Goal: Task Accomplishment & Management: Use online tool/utility

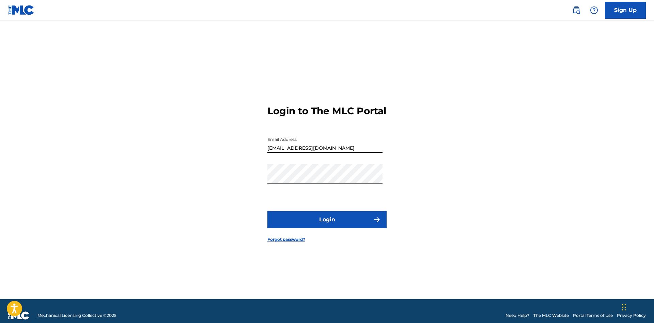
type input "[EMAIL_ADDRESS][DOMAIN_NAME]"
click at [381, 219] on img "submit" at bounding box center [377, 219] width 8 height 8
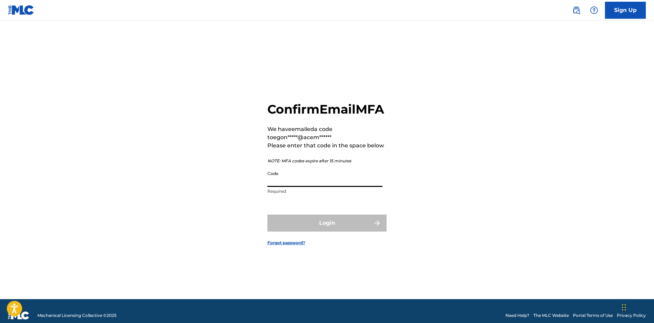
click at [336, 178] on input "Code" at bounding box center [325, 176] width 115 height 19
type input "d"
type input "785942"
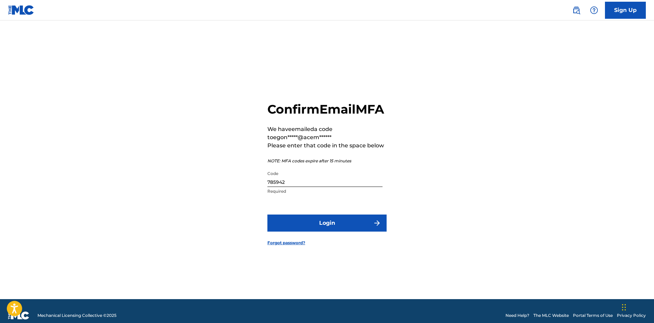
click at [381, 227] on button "Login" at bounding box center [327, 222] width 119 height 17
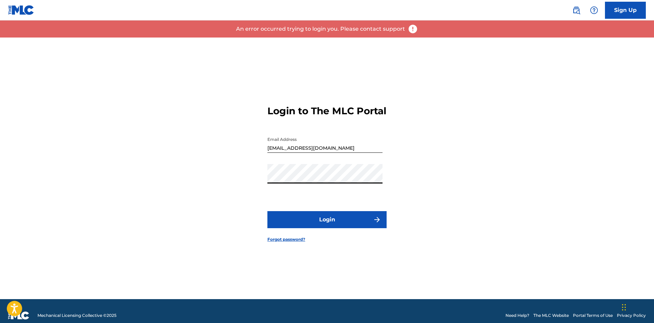
click at [470, 146] on div "Login to The MLC Portal Email Address egonzalez@acemla.com Password Login Forgo…" at bounding box center [327, 167] width 477 height 261
click at [415, 138] on div "Login to The MLC Portal Email Address egonzalez@acemla.com Password Login Forgo…" at bounding box center [327, 167] width 477 height 261
click at [362, 245] on form "Login to The MLC Portal Email Address egonzalez@acemla.com Password Login Forgo…" at bounding box center [327, 167] width 119 height 261
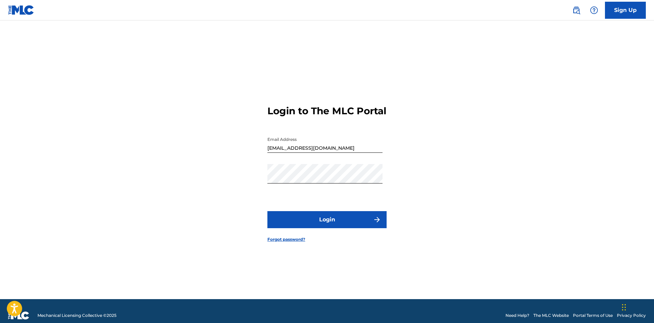
click at [383, 220] on button "Login" at bounding box center [327, 219] width 119 height 17
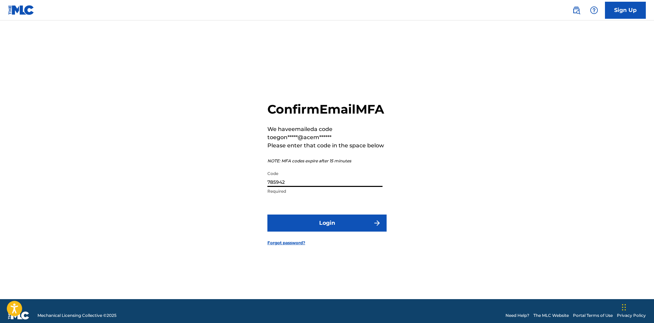
drag, startPoint x: 311, startPoint y: 190, endPoint x: 177, endPoint y: 192, distance: 134.0
click at [268, 187] on input "785942" at bounding box center [325, 176] width 115 height 19
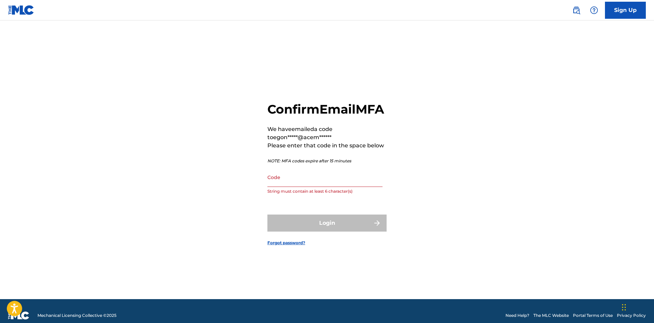
click at [325, 66] on form "Confirm Email MFA We have emailed a code to egon*****@acem****** Please enter t…" at bounding box center [327, 167] width 119 height 261
click at [365, 187] on input "Code" at bounding box center [325, 176] width 115 height 19
click at [368, 181] on input "Code" at bounding box center [325, 176] width 115 height 19
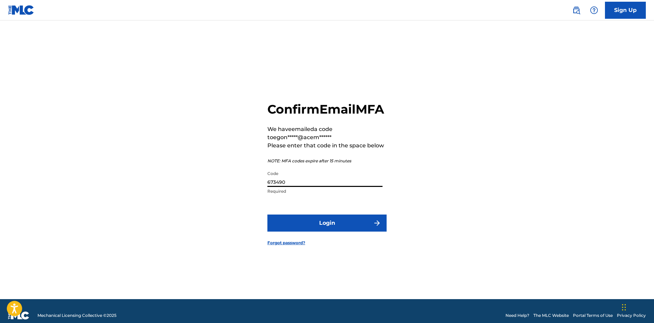
type input "673490"
click at [365, 226] on button "Login" at bounding box center [327, 222] width 119 height 17
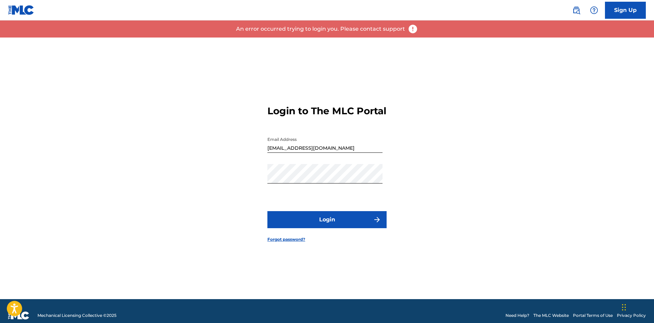
click at [377, 220] on img "submit" at bounding box center [377, 219] width 8 height 8
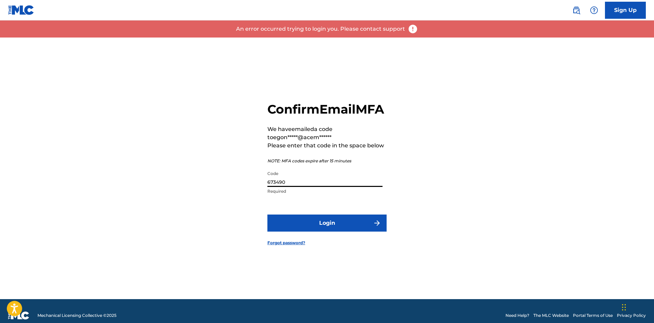
click at [340, 186] on input "673490" at bounding box center [325, 176] width 115 height 19
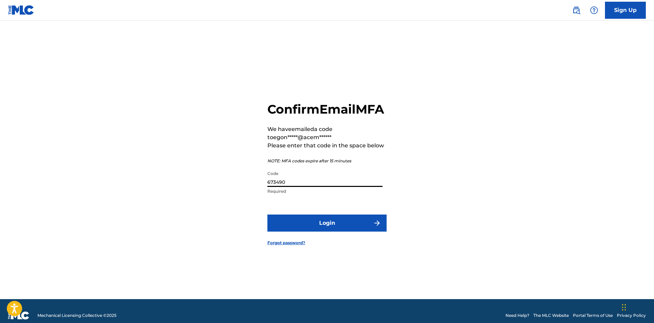
drag, startPoint x: 326, startPoint y: 191, endPoint x: 263, endPoint y: 191, distance: 63.1
click at [268, 187] on input "673490" at bounding box center [325, 176] width 115 height 19
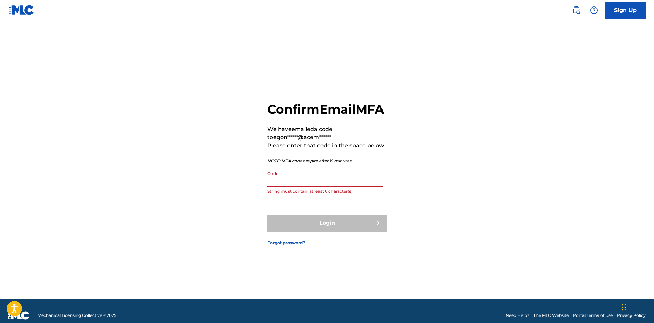
click at [364, 185] on input "Code" at bounding box center [325, 176] width 115 height 19
click at [363, 183] on input "Code" at bounding box center [325, 176] width 115 height 19
click at [381, 176] on input "Code" at bounding box center [325, 176] width 115 height 19
click at [175, 179] on div "Confirm Email MFA We have emailed a code to egon*****@acem****** Please enter t…" at bounding box center [327, 167] width 477 height 261
click at [340, 231] on div "Login" at bounding box center [327, 222] width 119 height 17
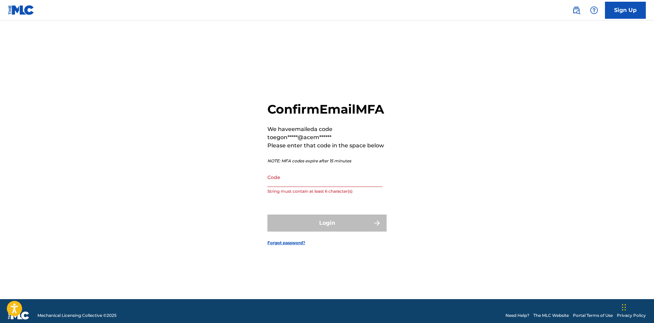
click at [336, 187] on input "Code" at bounding box center [325, 176] width 115 height 19
drag, startPoint x: 336, startPoint y: 239, endPoint x: 343, endPoint y: 219, distance: 20.7
click at [336, 231] on div "Login" at bounding box center [327, 222] width 119 height 17
click at [341, 195] on div "Code String must contain at least 6 character(s)" at bounding box center [325, 182] width 115 height 31
click at [322, 187] on input "Code" at bounding box center [325, 176] width 115 height 19
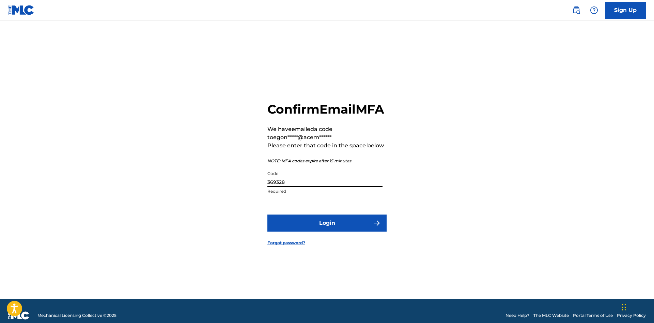
type input "369328"
click at [360, 229] on button "Login" at bounding box center [327, 222] width 119 height 17
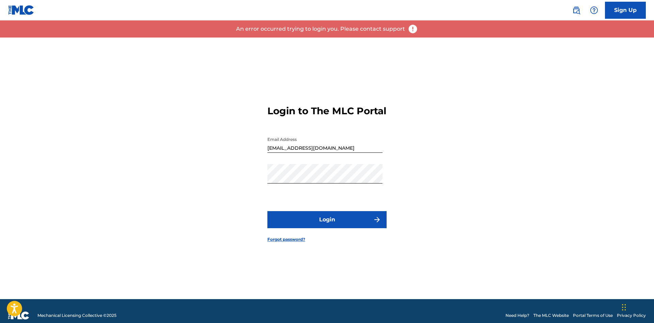
click at [379, 218] on img "submit" at bounding box center [377, 219] width 8 height 8
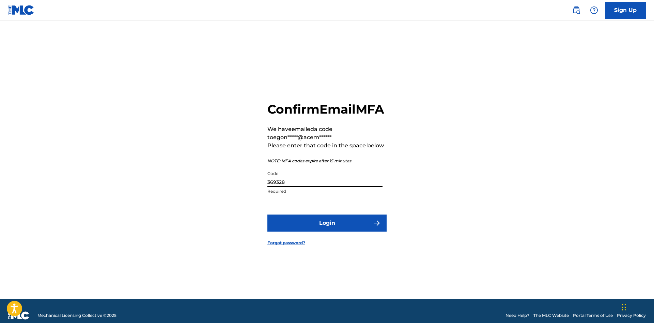
drag, startPoint x: 343, startPoint y: 189, endPoint x: 213, endPoint y: 190, distance: 129.9
click at [268, 187] on input "369328" at bounding box center [325, 176] width 115 height 19
type input "106077"
click at [268, 214] on button "Login" at bounding box center [327, 222] width 119 height 17
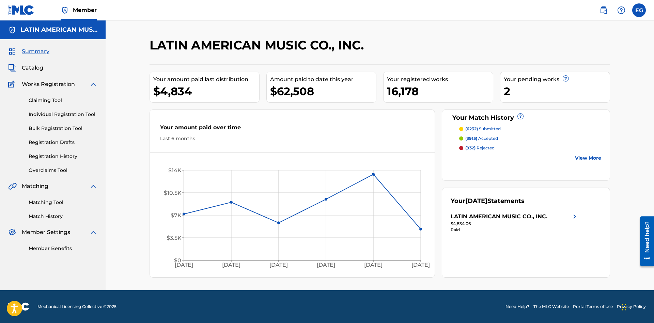
click at [52, 215] on link "Match History" at bounding box center [63, 216] width 69 height 7
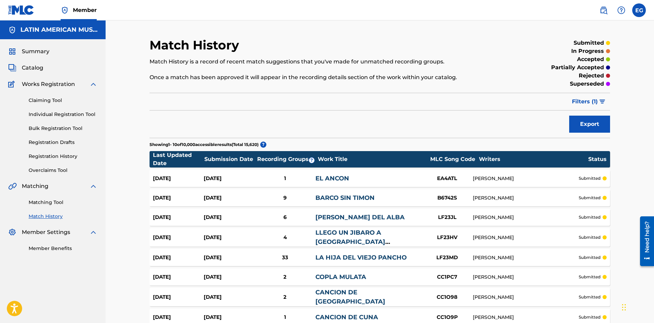
scroll to position [107, 0]
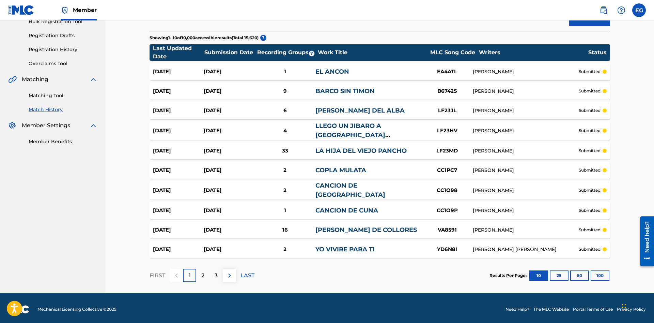
click at [604, 275] on button "100" at bounding box center [600, 275] width 19 height 10
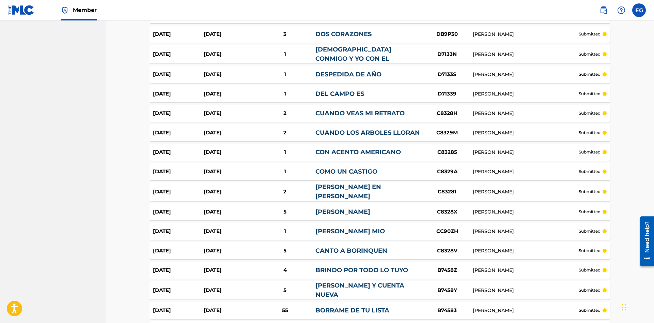
scroll to position [1861, 0]
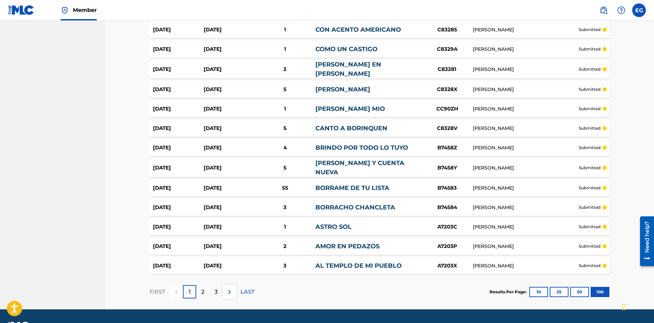
click at [200, 285] on div "2" at bounding box center [202, 291] width 13 height 13
click at [165, 288] on p "FIRST" at bounding box center [158, 292] width 16 height 8
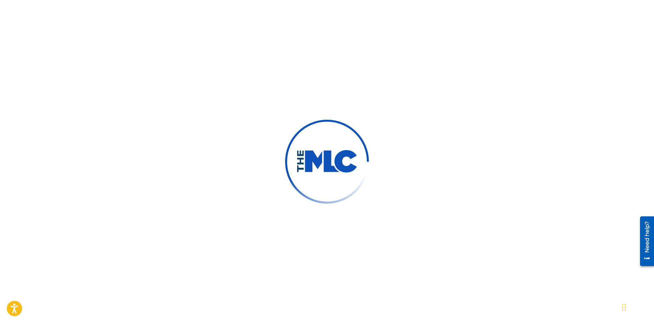
scroll to position [107, 0]
click at [199, 124] on div at bounding box center [327, 161] width 654 height 323
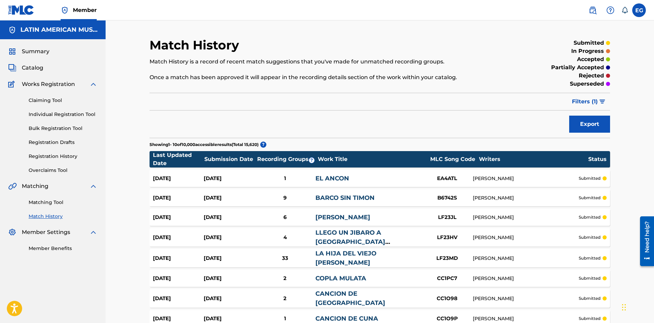
click at [58, 202] on link "Matching Tool" at bounding box center [63, 202] width 69 height 7
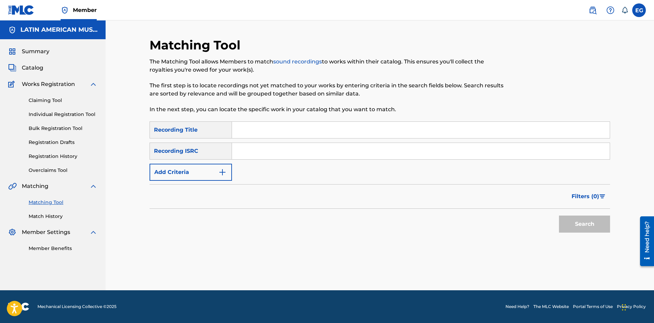
click at [253, 131] on input "Search Form" at bounding box center [421, 130] width 378 height 16
click at [559, 215] on button "Search" at bounding box center [584, 223] width 51 height 17
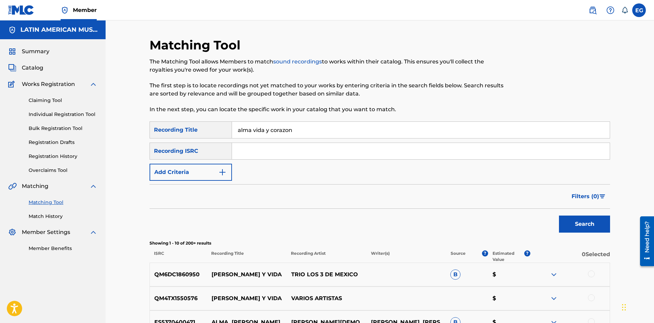
drag, startPoint x: 352, startPoint y: 131, endPoint x: 208, endPoint y: 126, distance: 144.3
click at [232, 126] on input "alma vida y corazon" at bounding box center [421, 130] width 378 height 16
drag, startPoint x: 301, startPoint y: 131, endPoint x: 211, endPoint y: 123, distance: 89.9
click at [232, 122] on input "alma vida y corazon" at bounding box center [421, 130] width 378 height 16
type input "amor de madre"
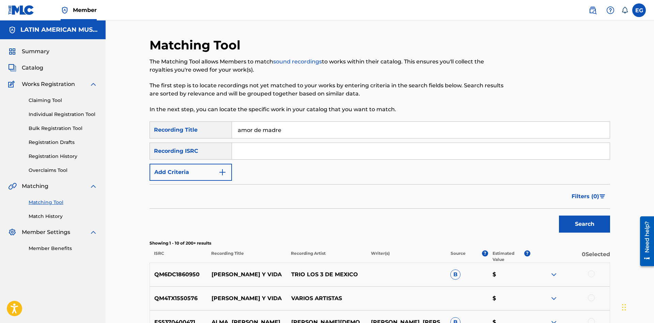
click at [559, 215] on button "Search" at bounding box center [584, 223] width 51 height 17
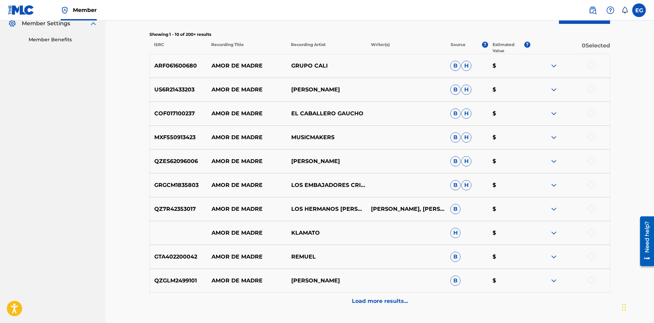
scroll to position [262, 0]
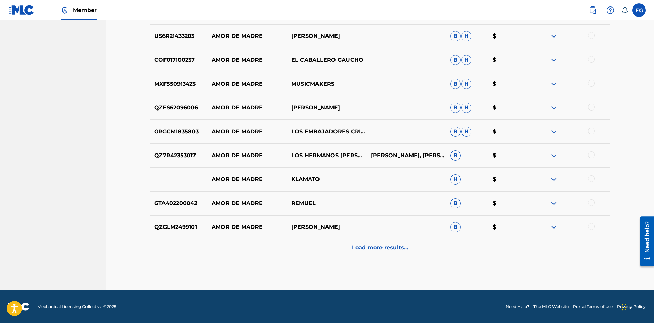
click at [380, 251] on p "Load more results..." at bounding box center [380, 247] width 56 height 8
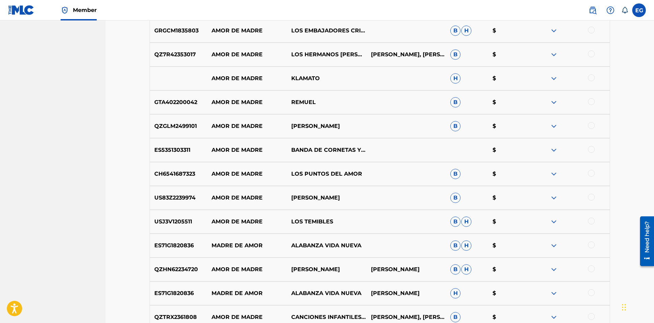
scroll to position [501, 0]
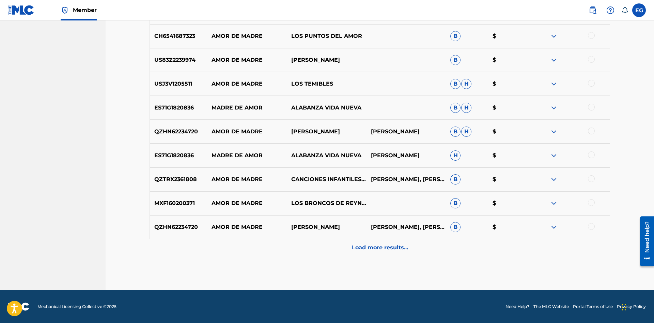
click at [375, 244] on p "Load more results..." at bounding box center [380, 247] width 56 height 8
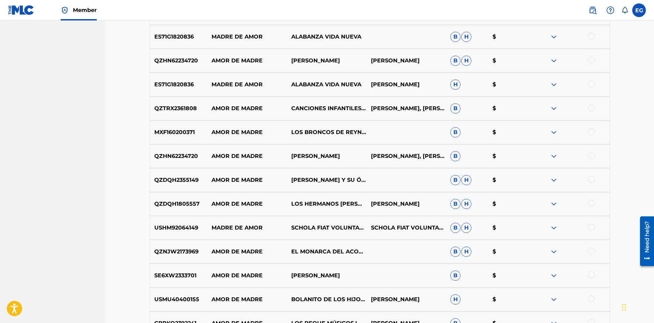
scroll to position [711, 0]
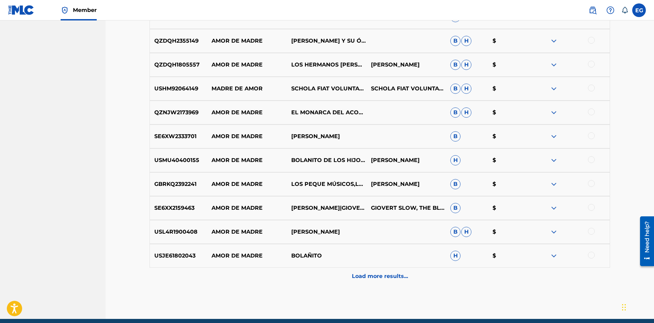
click at [367, 276] on p "Load more results..." at bounding box center [380, 276] width 56 height 8
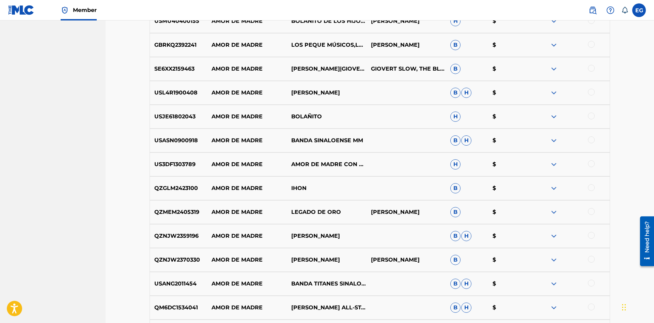
scroll to position [978, 0]
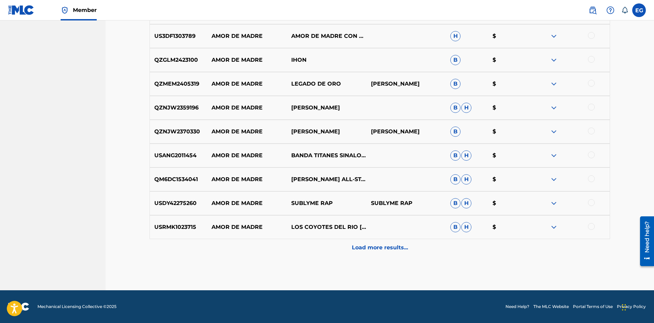
click at [367, 249] on p "Load more results..." at bounding box center [380, 247] width 56 height 8
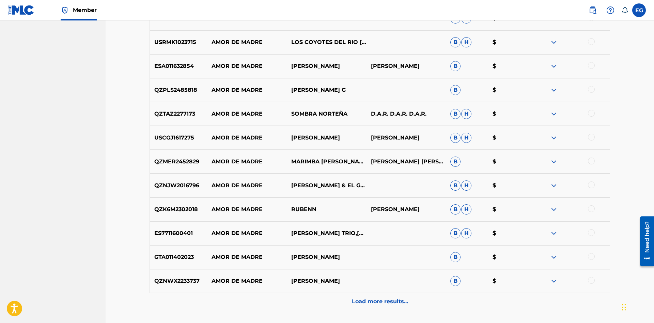
scroll to position [1217, 0]
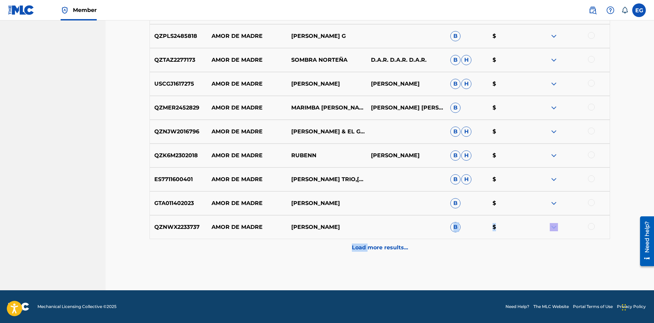
click at [377, 246] on p "Load more results..." at bounding box center [380, 247] width 56 height 8
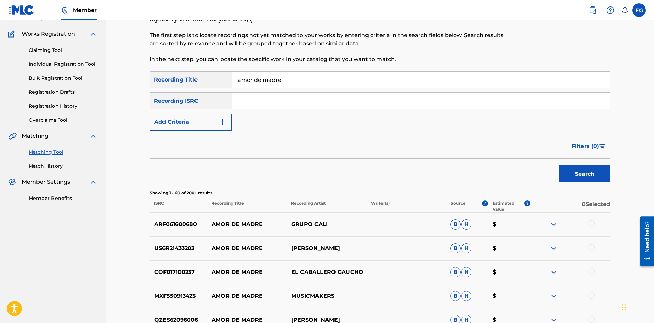
scroll to position [0, 0]
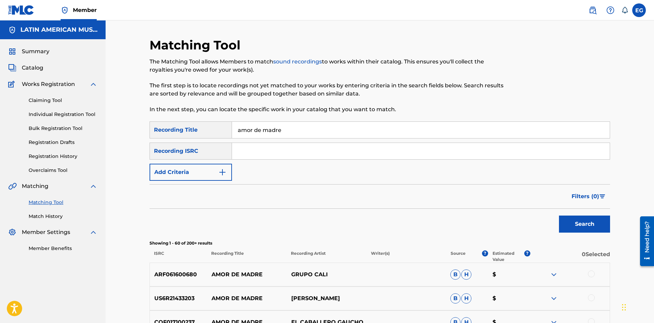
click at [220, 172] on img "Search Form" at bounding box center [223, 172] width 8 height 8
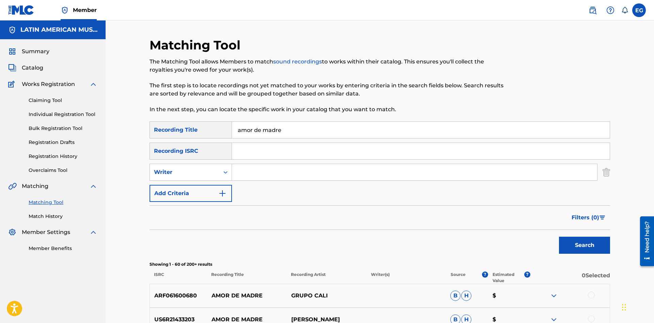
click at [246, 171] on input "Search Form" at bounding box center [414, 172] width 365 height 16
paste input "a"
type input "[PERSON_NAME]"
click at [585, 250] on button "Search" at bounding box center [584, 245] width 51 height 17
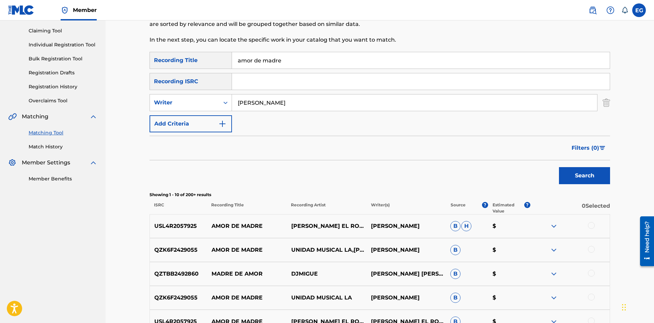
scroll to position [209, 0]
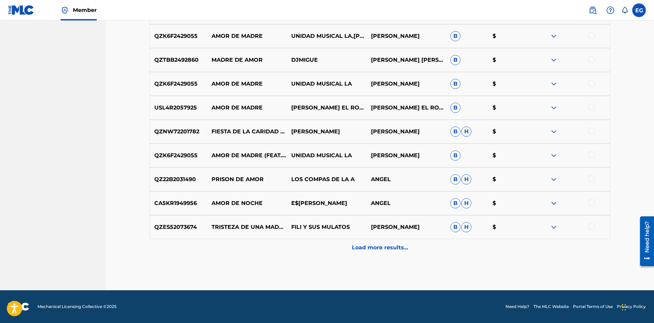
click at [368, 245] on p "Load more results..." at bounding box center [380, 247] width 56 height 8
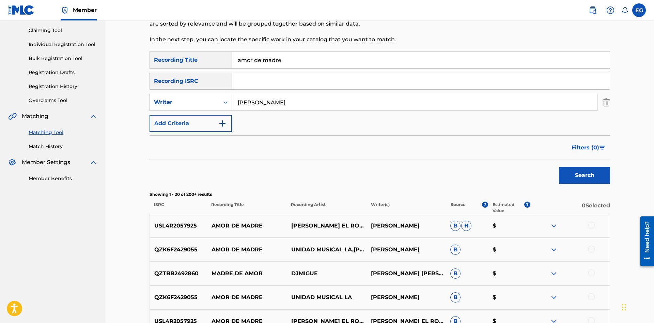
scroll to position [0, 0]
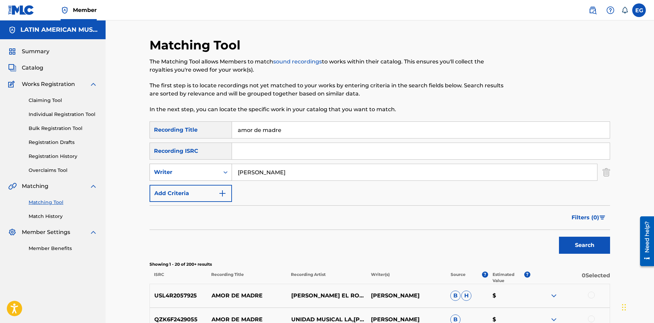
click at [209, 175] on div "Writer" at bounding box center [184, 172] width 61 height 8
drag, startPoint x: 208, startPoint y: 189, endPoint x: 221, endPoint y: 180, distance: 15.5
click at [211, 186] on div "Recording Artist" at bounding box center [191, 189] width 82 height 17
click at [280, 165] on input "Search Form" at bounding box center [414, 172] width 365 height 16
click at [263, 172] on input "Search Form" at bounding box center [414, 172] width 365 height 16
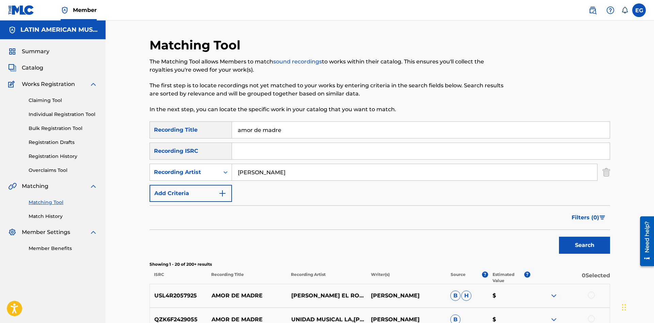
drag, startPoint x: 285, startPoint y: 169, endPoint x: 198, endPoint y: 170, distance: 86.6
click at [232, 170] on input "[PERSON_NAME]" at bounding box center [414, 172] width 365 height 16
type input "[PERSON_NAME]"
click at [559, 237] on button "Search" at bounding box center [584, 245] width 51 height 17
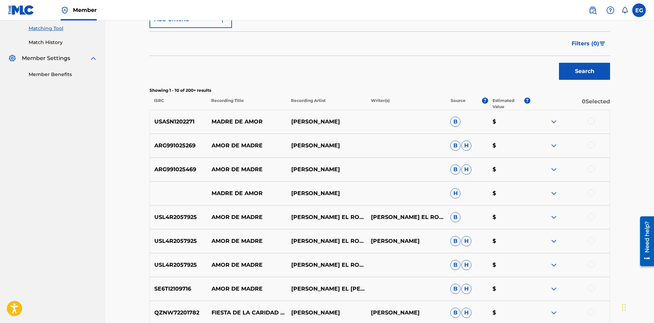
scroll to position [283, 0]
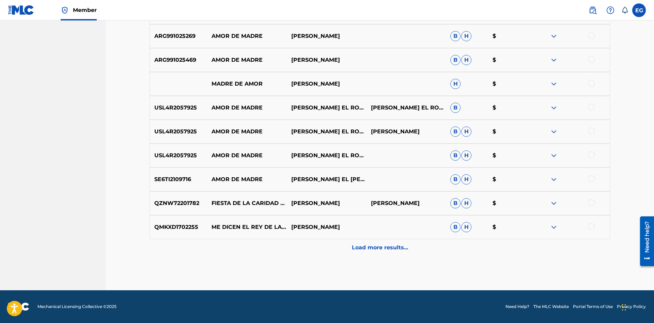
click at [344, 248] on div "Load more results..." at bounding box center [380, 247] width 461 height 17
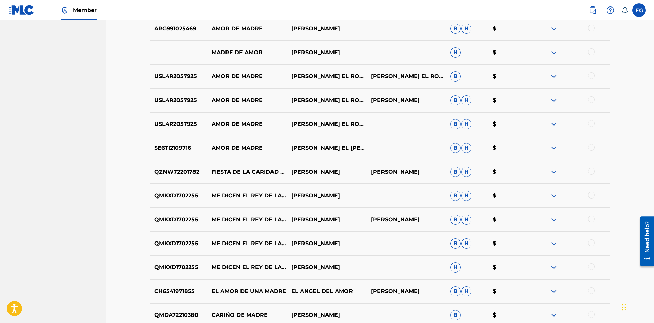
scroll to position [488, 0]
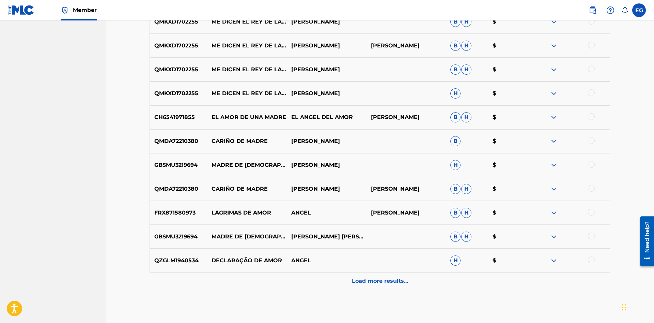
click at [364, 283] on p "Load more results..." at bounding box center [380, 281] width 56 height 8
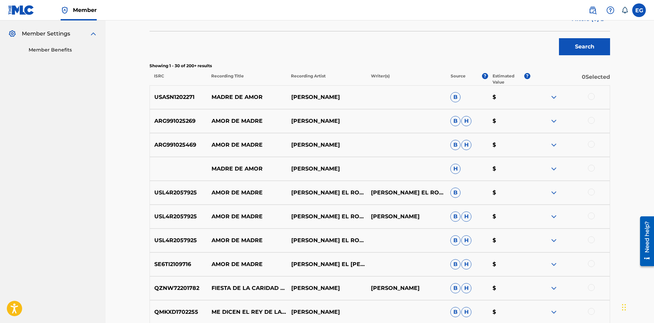
scroll to position [0, 0]
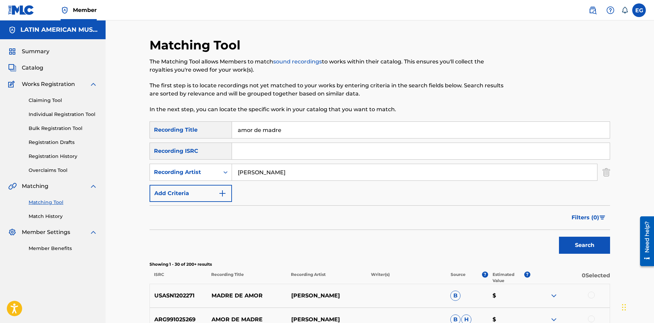
drag, startPoint x: 307, startPoint y: 128, endPoint x: 158, endPoint y: 124, distance: 149.4
click at [232, 124] on input "amor de madre" at bounding box center [421, 130] width 378 height 16
type input "[PERSON_NAME]"
click at [571, 252] on button "Search" at bounding box center [584, 245] width 51 height 17
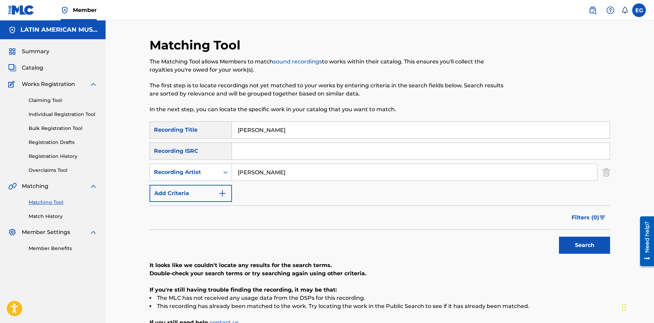
drag, startPoint x: 292, startPoint y: 173, endPoint x: 210, endPoint y: 171, distance: 81.5
click at [232, 171] on input "[PERSON_NAME]" at bounding box center [414, 172] width 365 height 16
click at [203, 170] on div "Recording Artist" at bounding box center [184, 172] width 61 height 8
click at [190, 185] on div "Writer" at bounding box center [191, 189] width 82 height 17
click at [260, 176] on input "Search Form" at bounding box center [414, 172] width 365 height 16
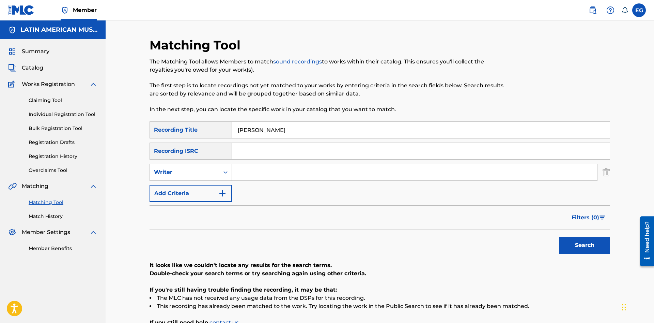
paste input "[PERSON_NAME]"
type input "[PERSON_NAME]"
click at [559, 237] on button "Search" at bounding box center [584, 245] width 51 height 17
drag, startPoint x: 185, startPoint y: 174, endPoint x: 155, endPoint y: 174, distance: 30.0
click at [232, 174] on input "[PERSON_NAME]" at bounding box center [414, 172] width 365 height 16
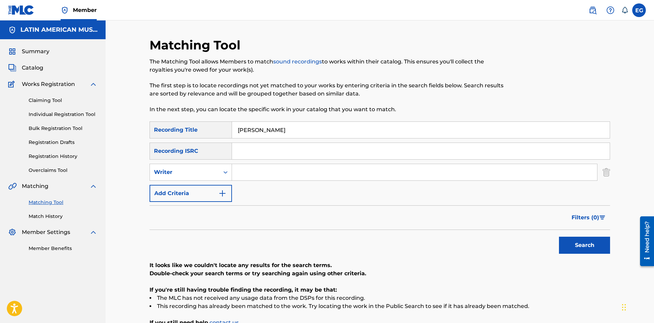
click at [559, 237] on button "Search" at bounding box center [584, 245] width 51 height 17
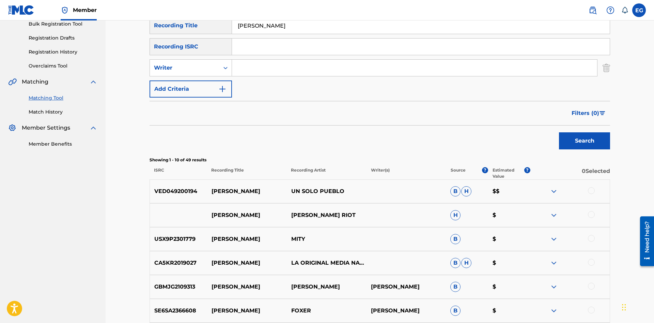
scroll to position [283, 0]
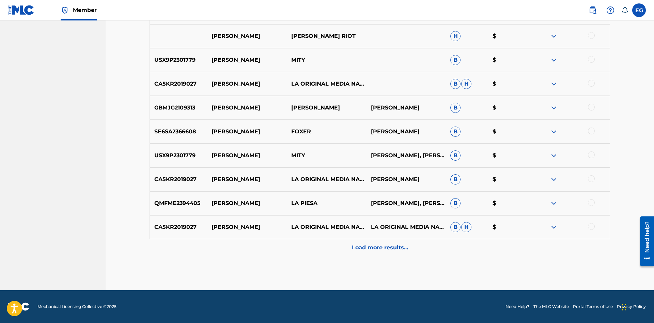
click at [378, 251] on p "Load more results..." at bounding box center [380, 247] width 56 height 8
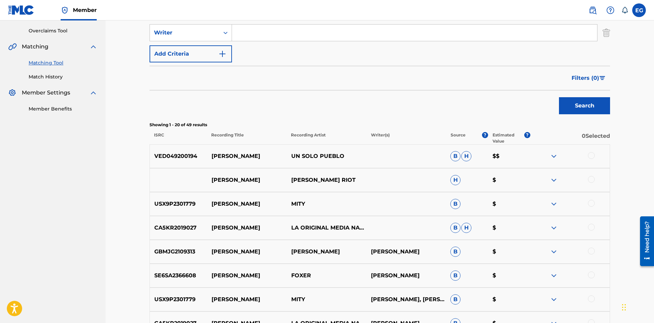
scroll to position [0, 0]
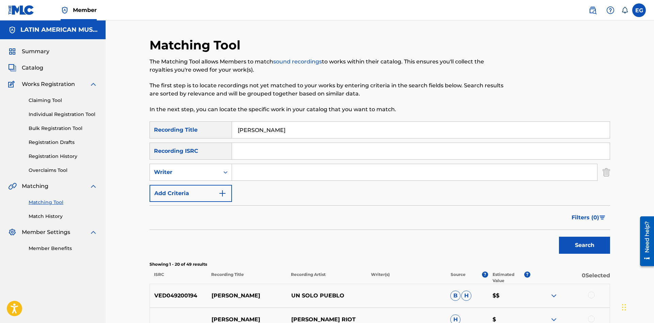
drag, startPoint x: 240, startPoint y: 128, endPoint x: 121, endPoint y: 131, distance: 119.7
click at [232, 131] on input "[PERSON_NAME]" at bounding box center [421, 130] width 378 height 16
type input "ando vacilando"
click at [559, 237] on button "Search" at bounding box center [584, 245] width 51 height 17
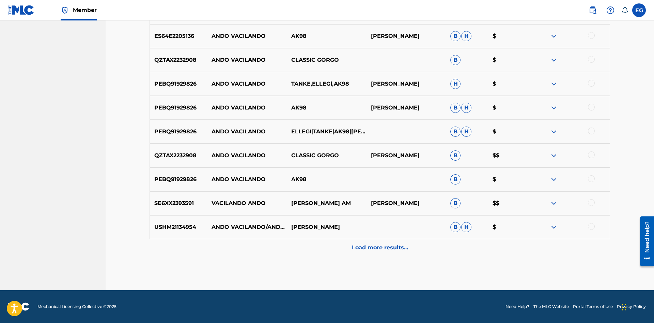
scroll to position [144, 0]
click at [374, 249] on p "Load more results..." at bounding box center [380, 247] width 56 height 8
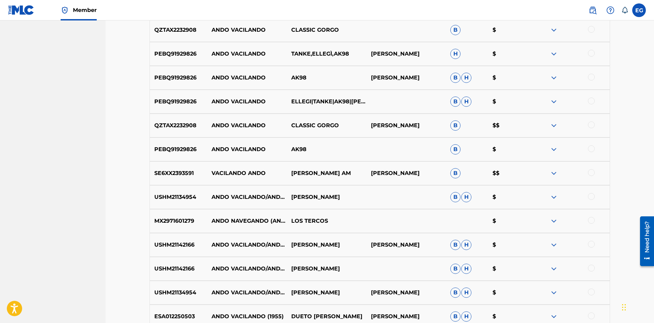
scroll to position [452, 0]
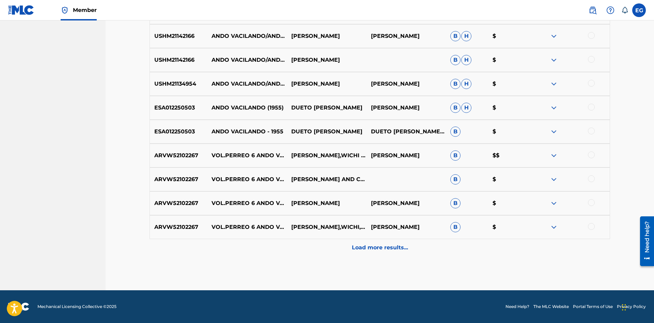
click at [396, 251] on p "Load more results..." at bounding box center [380, 247] width 56 height 8
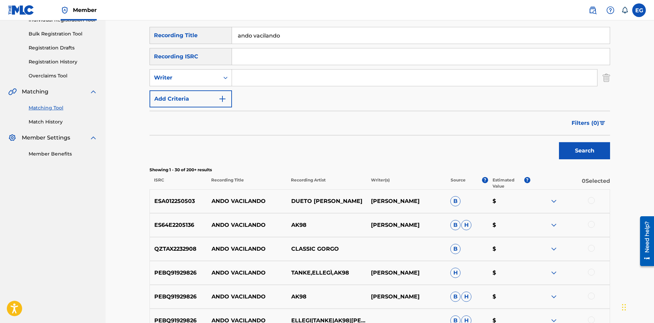
scroll to position [0, 0]
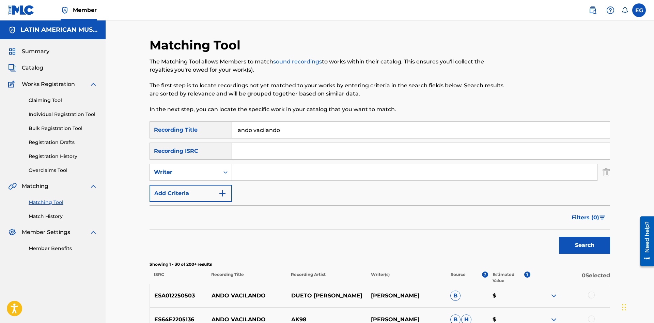
drag, startPoint x: 312, startPoint y: 124, endPoint x: 312, endPoint y: 132, distance: 8.2
click at [312, 123] on input "ando vacilando" at bounding box center [421, 130] width 378 height 16
